Goal: Task Accomplishment & Management: Manage account settings

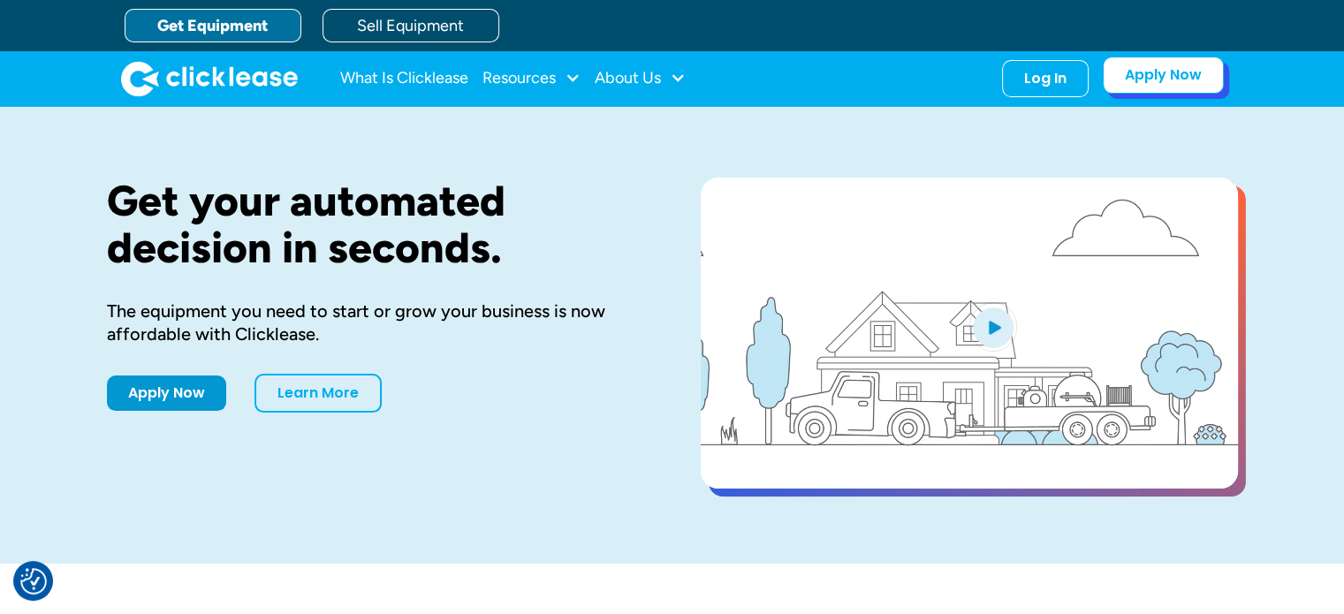
click at [1190, 72] on link "Apply Now" at bounding box center [1163, 75] width 121 height 37
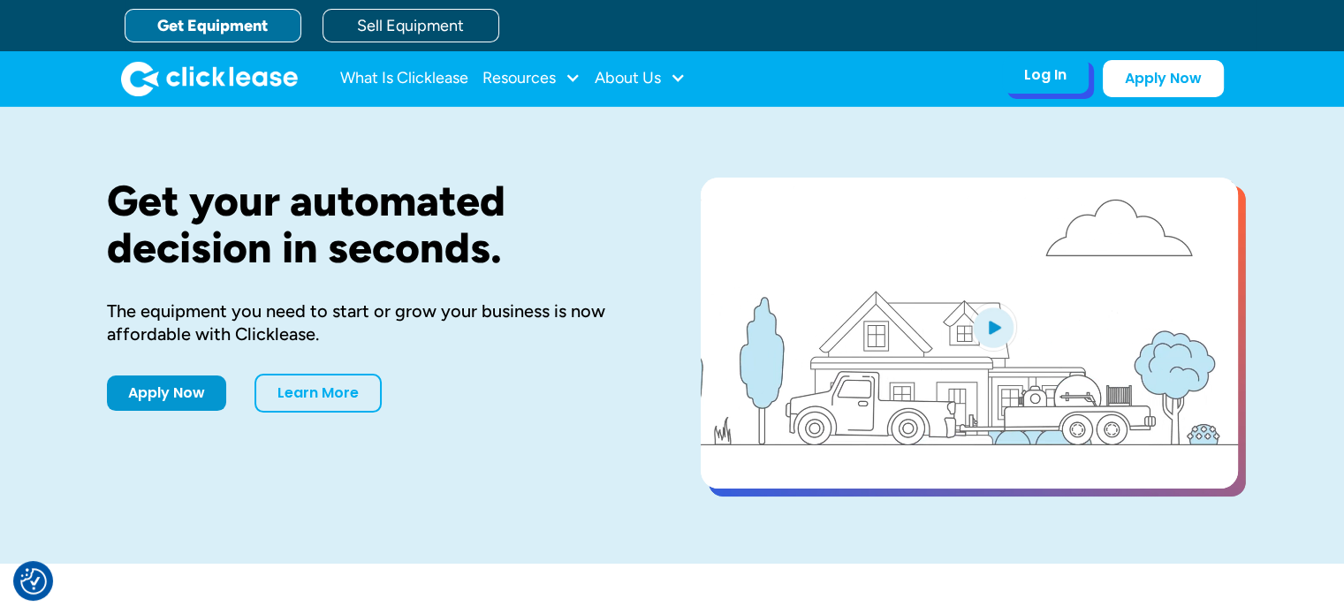
click at [1040, 83] on div "Log In" at bounding box center [1045, 75] width 42 height 18
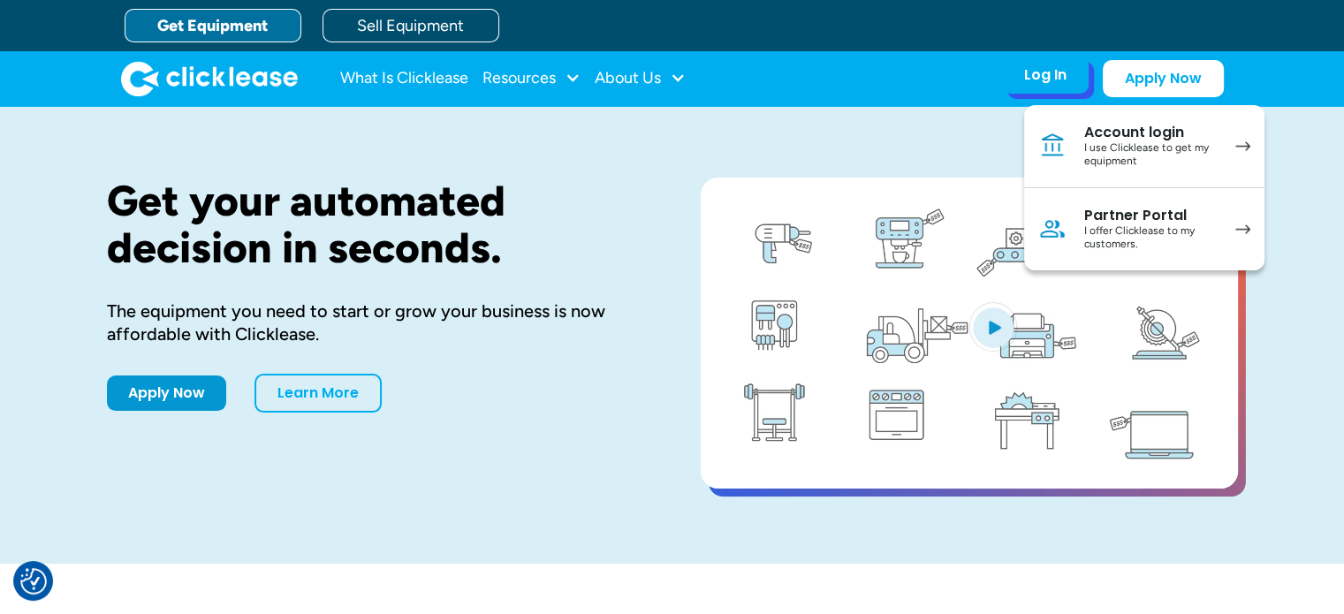
click at [1170, 138] on div "Account login" at bounding box center [1150, 133] width 133 height 18
